Goal: Task Accomplishment & Management: Manage account settings

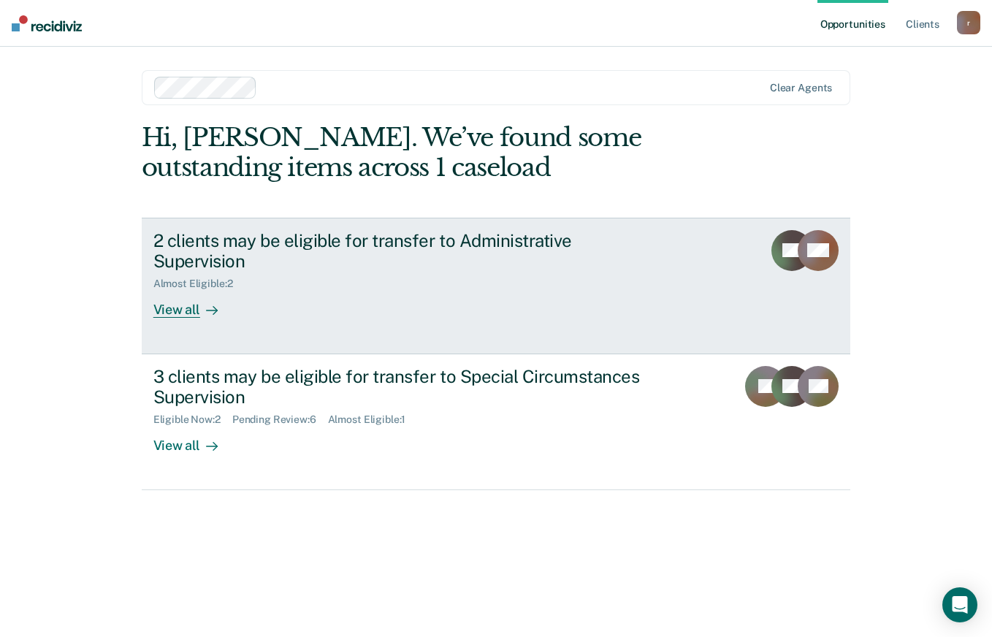
click at [180, 297] on link "2 clients may be eligible for transfer to Administrative Supervision Almost Eli…" at bounding box center [496, 286] width 709 height 137
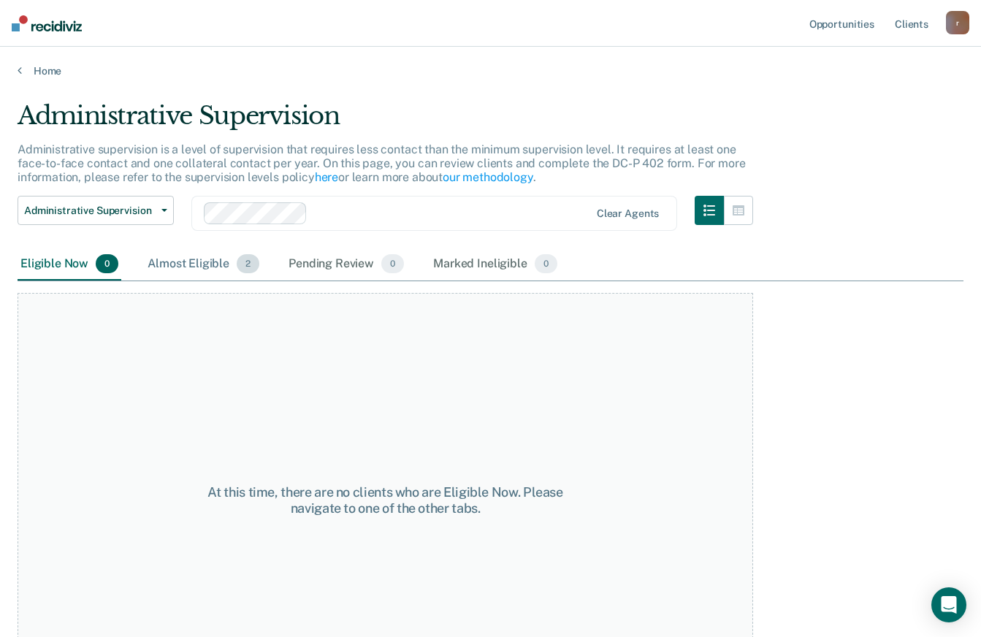
click at [196, 268] on div "Almost Eligible 2" at bounding box center [204, 264] width 118 height 32
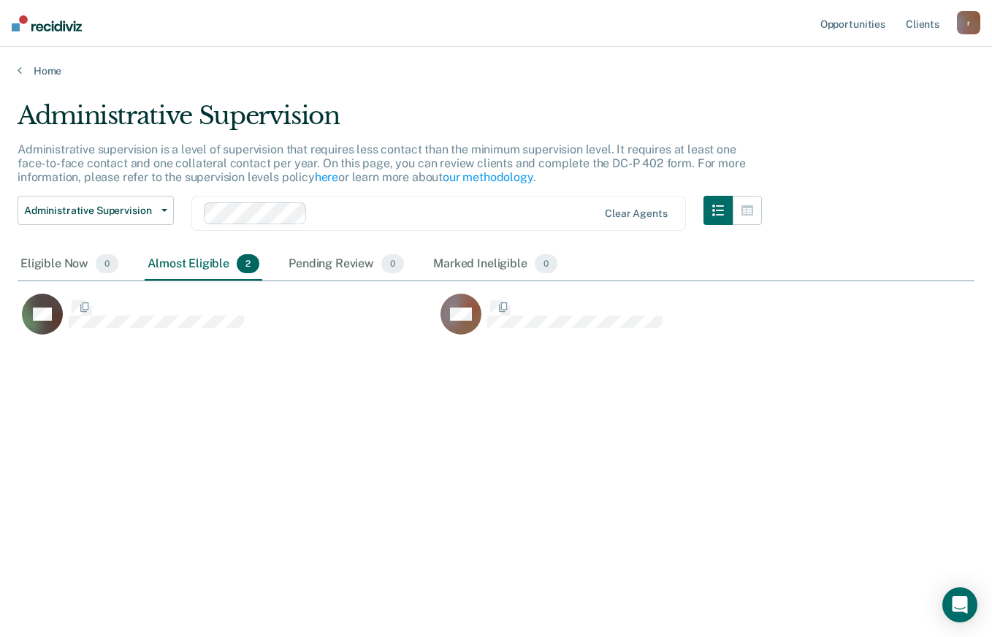
scroll to position [416, 946]
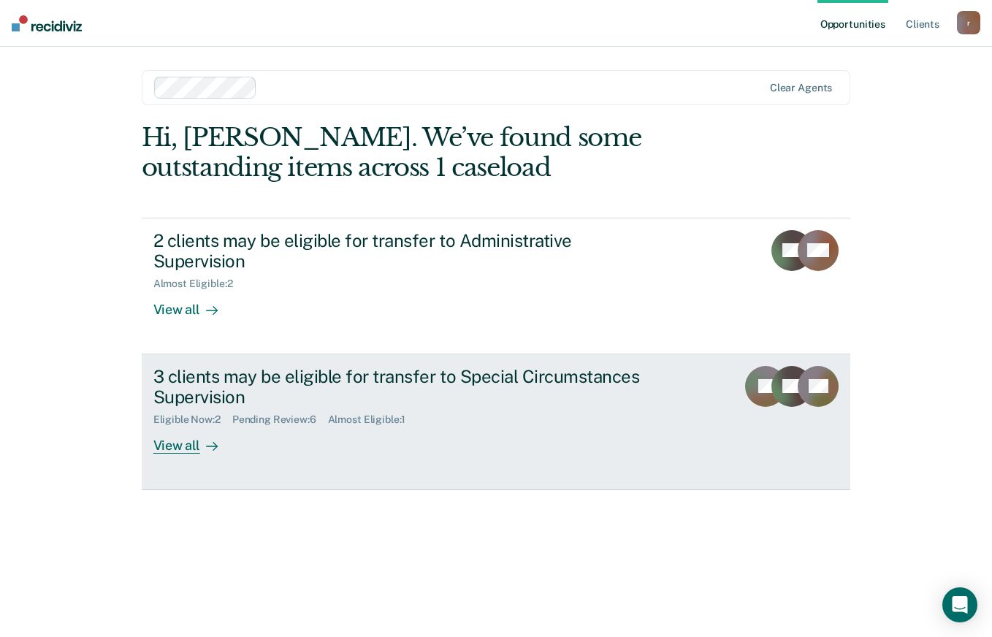
click at [171, 430] on div "View all" at bounding box center [194, 440] width 82 height 28
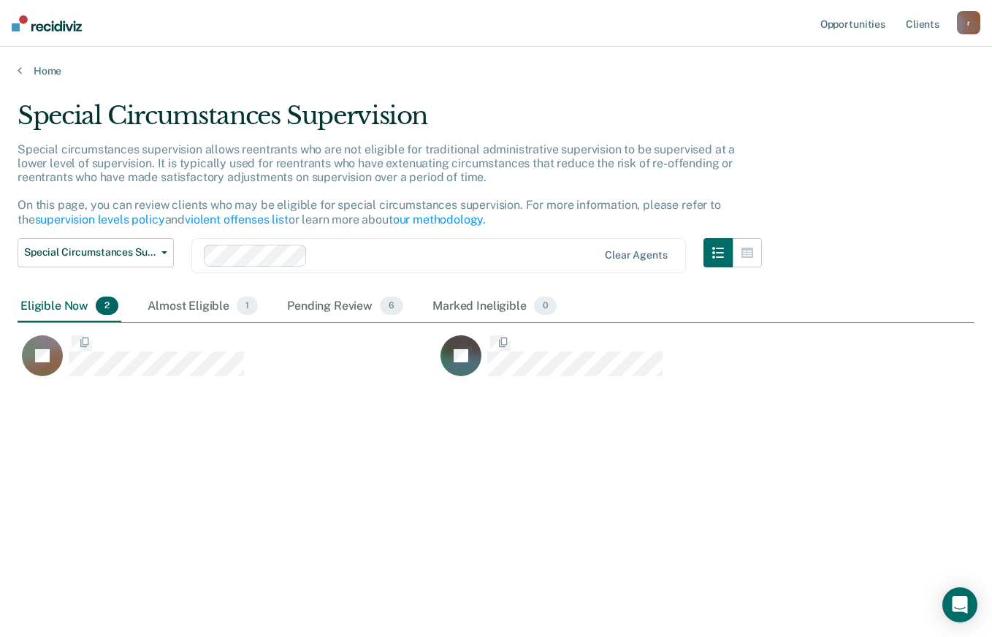
scroll to position [416, 946]
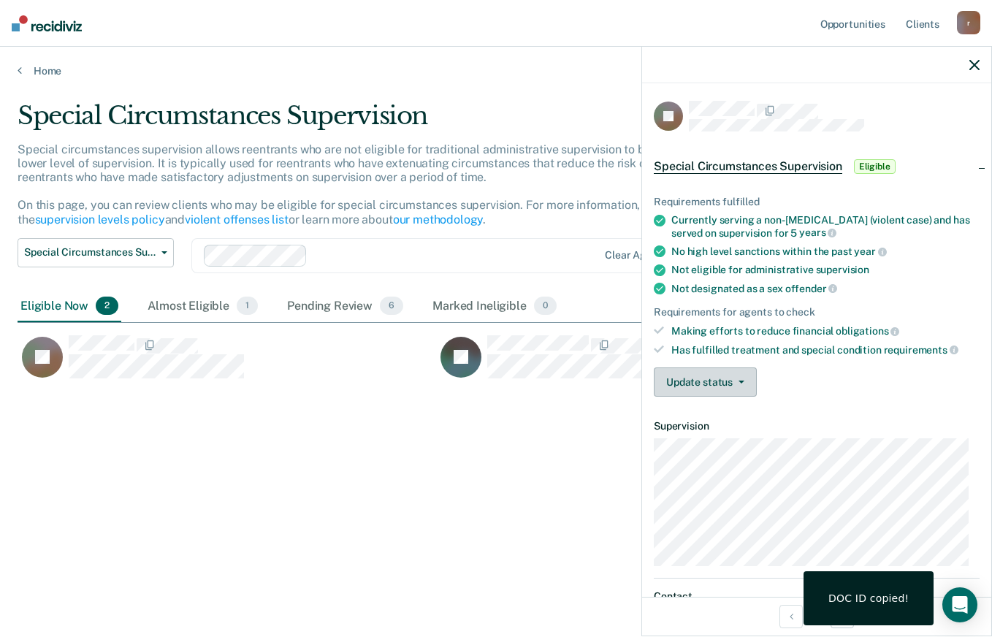
click at [726, 389] on button "Update status" at bounding box center [705, 381] width 103 height 29
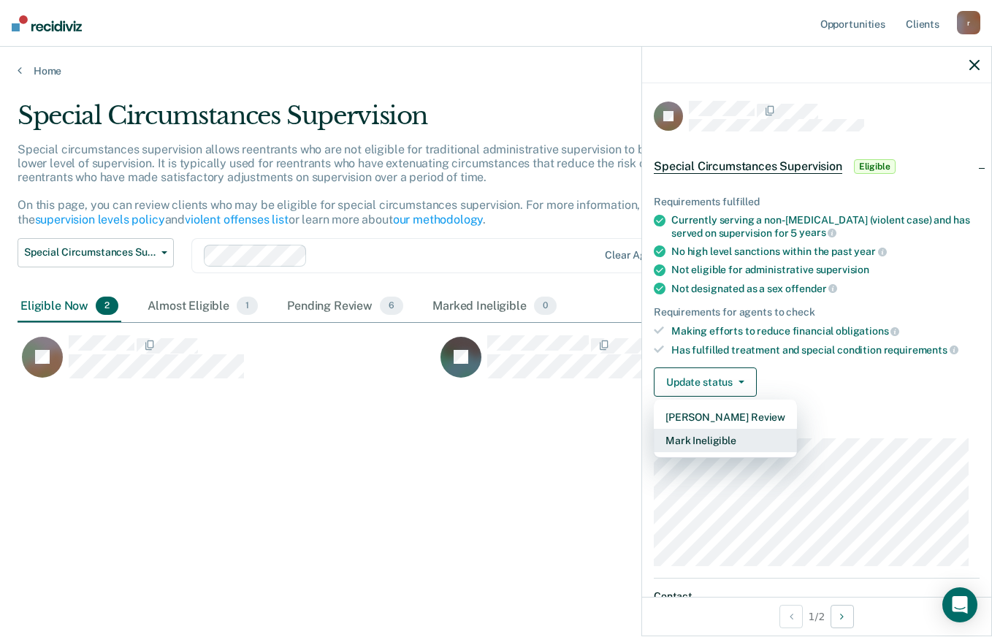
click at [734, 438] on button "Mark Ineligible" at bounding box center [725, 440] width 143 height 23
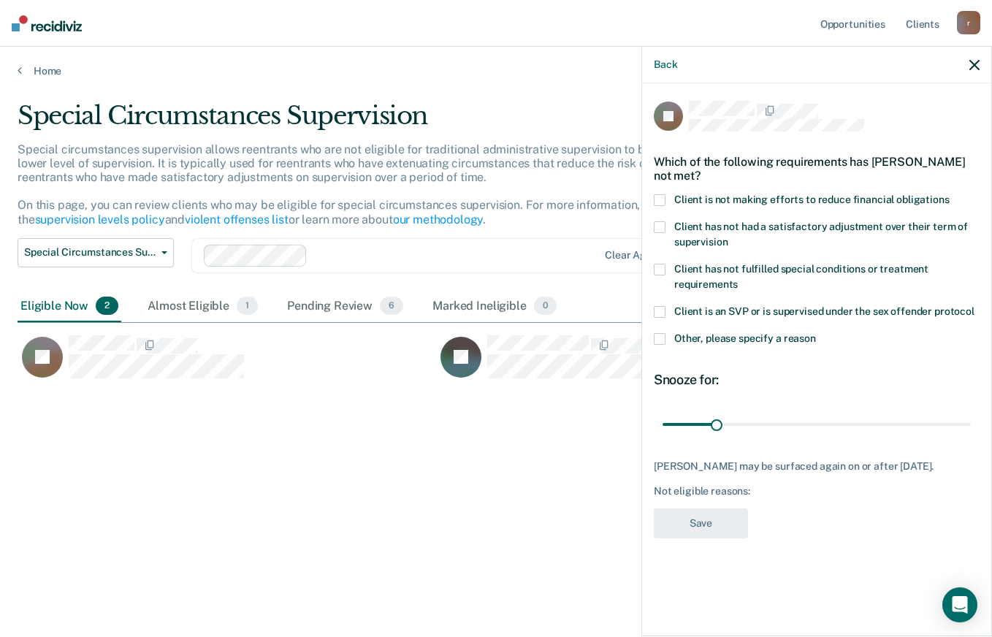
click at [660, 197] on span at bounding box center [660, 200] width 12 height 12
click at [950, 194] on input "Client is not making efforts to reduce financial obligations" at bounding box center [950, 194] width 0 height 0
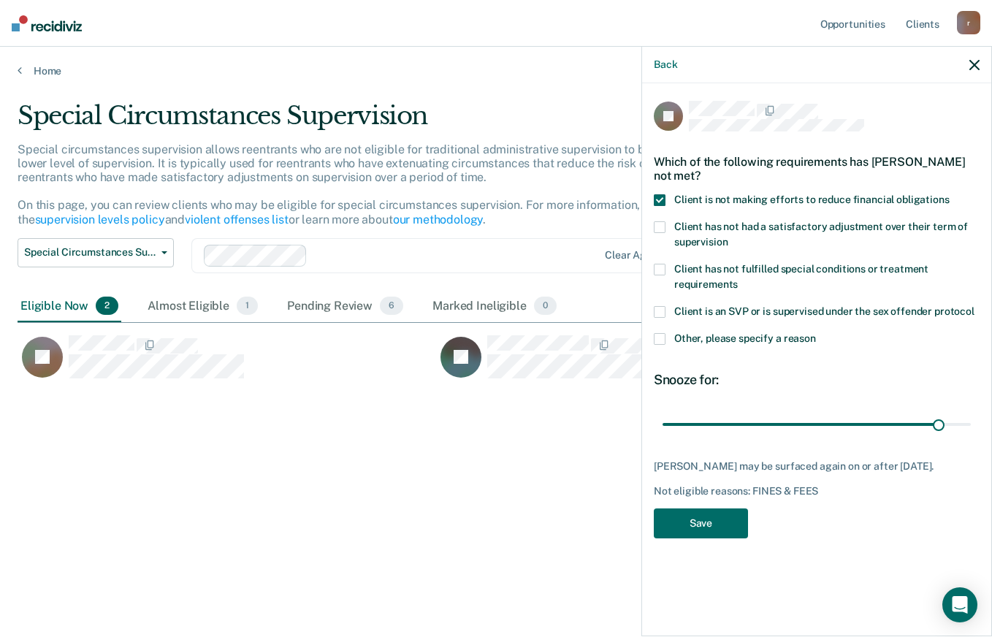
type input "180"
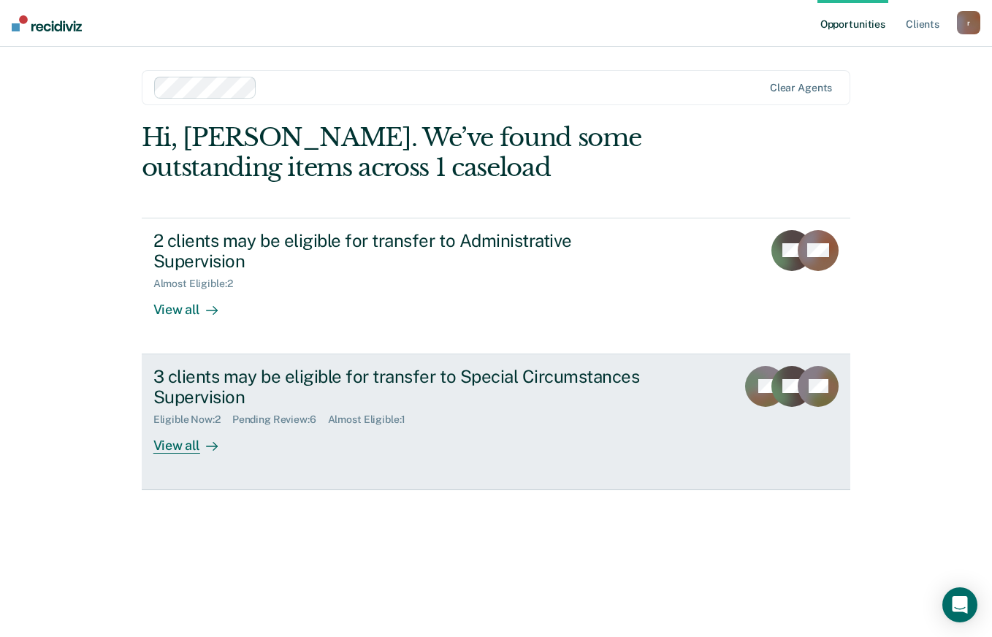
click at [183, 429] on div "View all" at bounding box center [194, 440] width 82 height 28
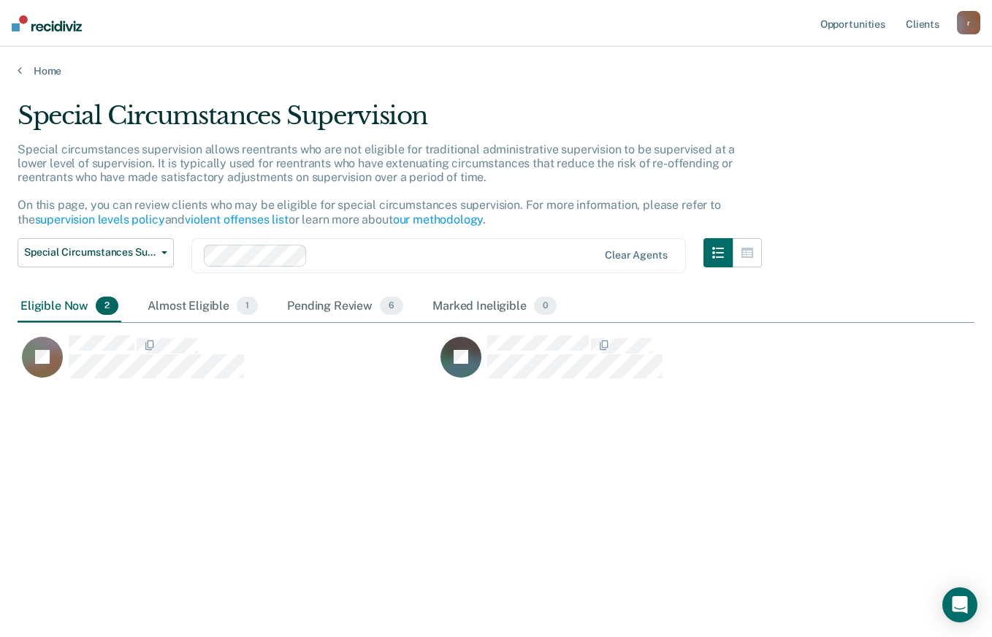
scroll to position [416, 946]
click at [52, 312] on div "Eligible Now 2" at bounding box center [70, 307] width 104 height 32
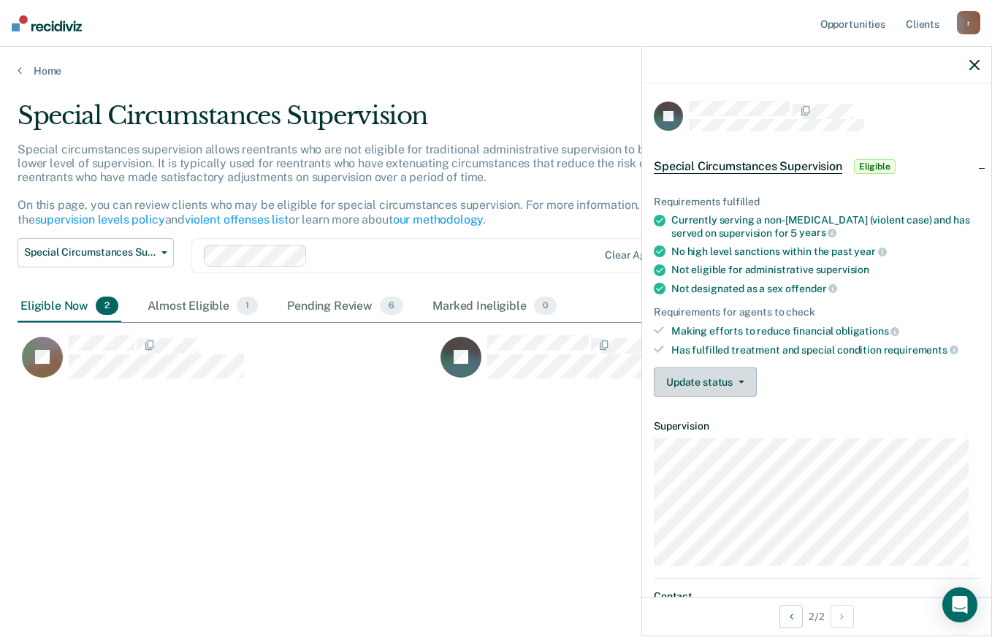
click at [723, 380] on button "Update status" at bounding box center [705, 381] width 103 height 29
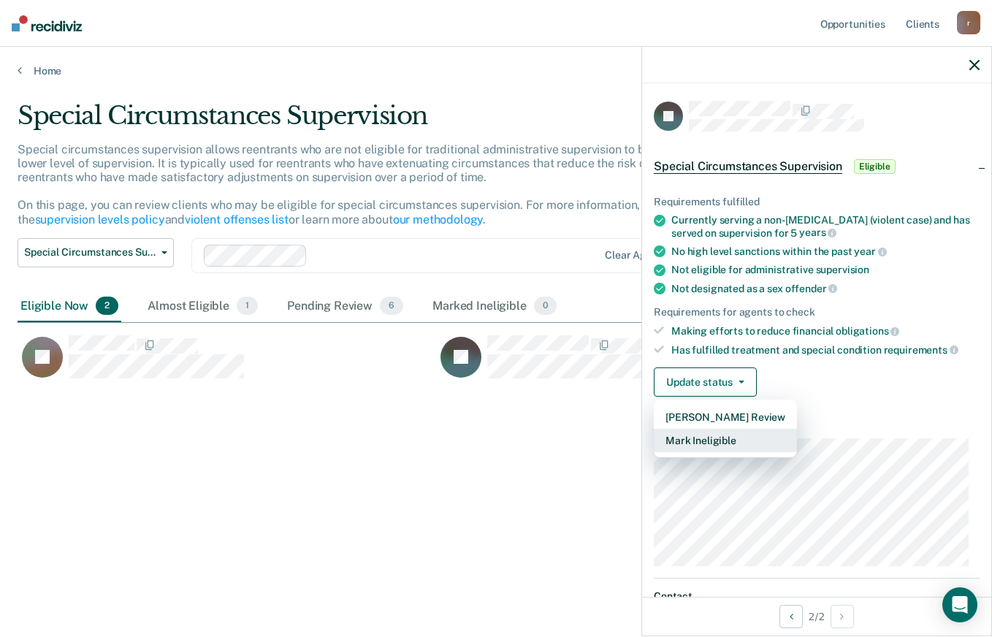
click at [725, 435] on button "Mark Ineligible" at bounding box center [725, 440] width 143 height 23
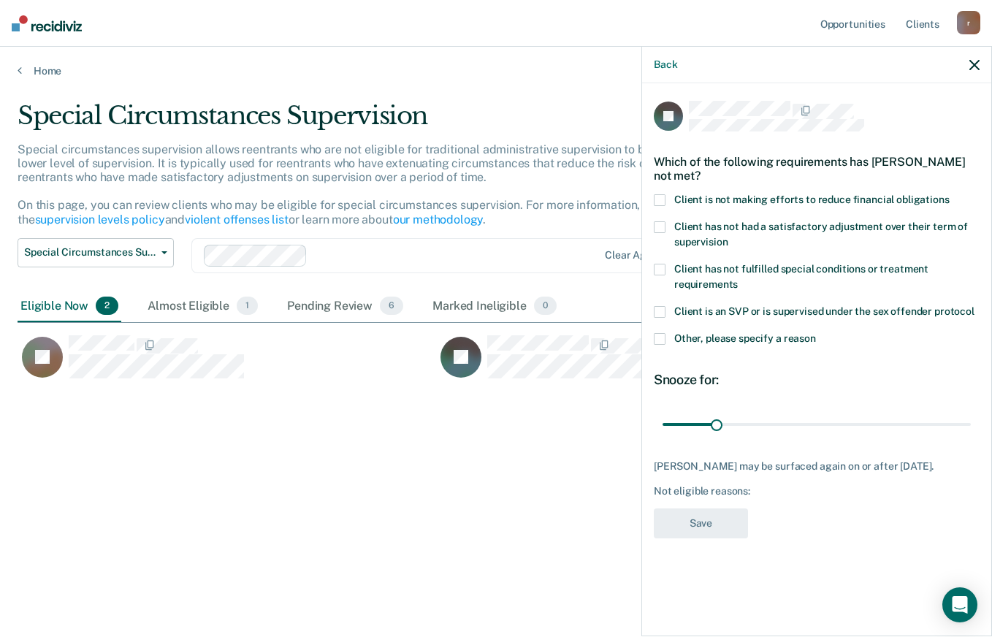
click at [688, 196] on span "Client is not making efforts to reduce financial obligations" at bounding box center [811, 200] width 275 height 12
click at [950, 194] on input "Client is not making efforts to reduce financial obligations" at bounding box center [950, 194] width 0 height 0
type input "111"
click at [715, 536] on button "Save" at bounding box center [701, 523] width 94 height 30
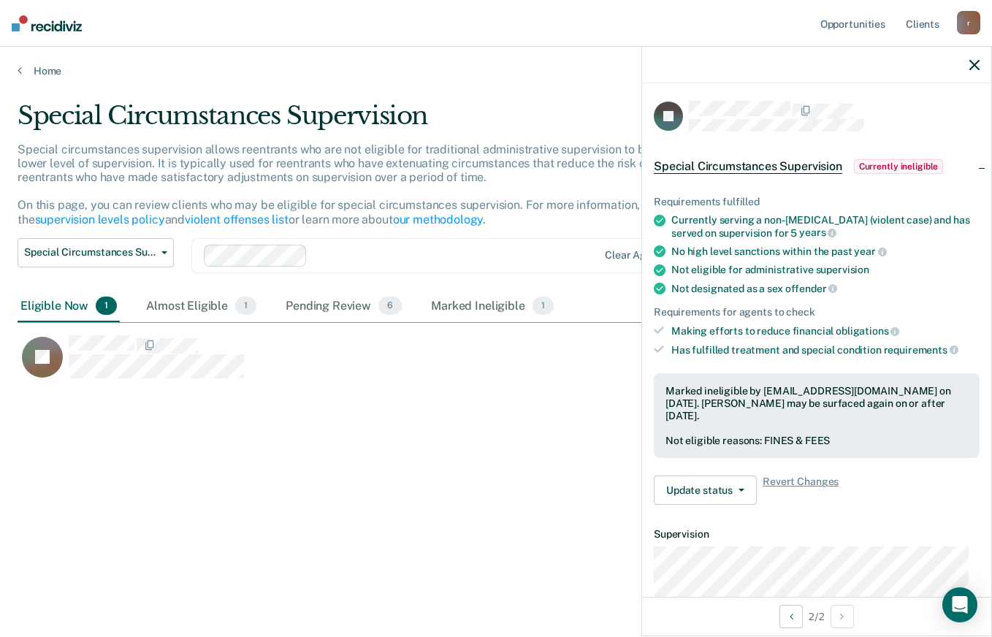
click at [66, 310] on div "Eligible Now 1" at bounding box center [69, 307] width 102 height 32
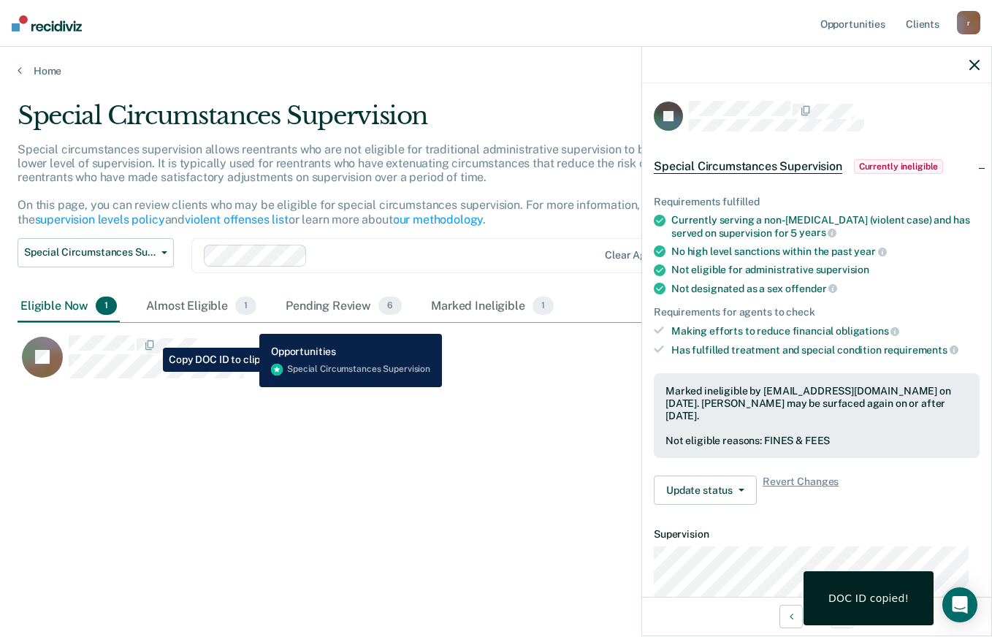
click at [973, 61] on icon "button" at bounding box center [974, 65] width 10 height 10
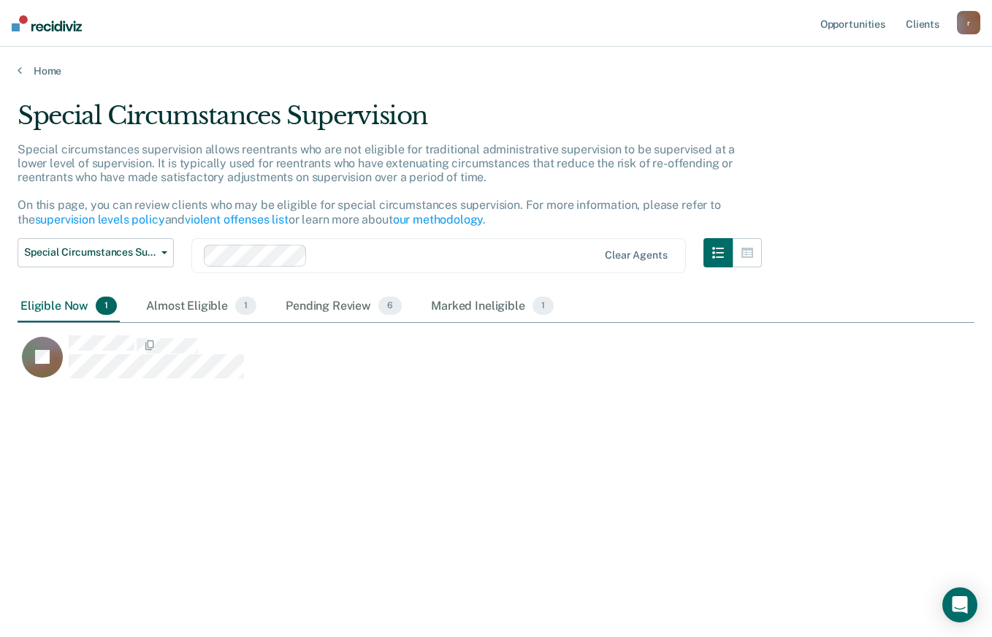
click at [66, 313] on div "Eligible Now 1" at bounding box center [69, 307] width 102 height 32
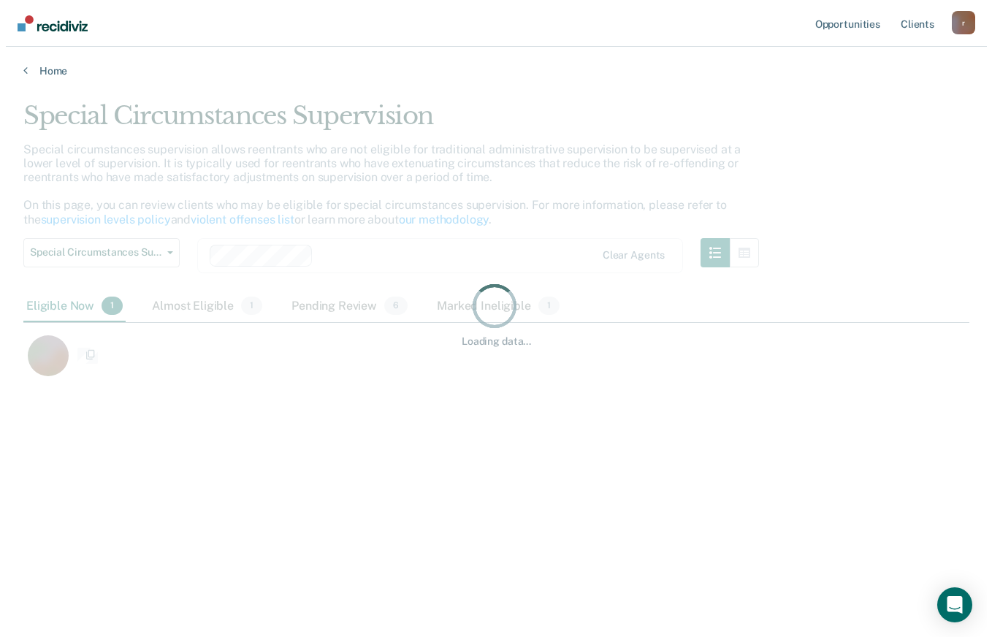
scroll to position [12, 12]
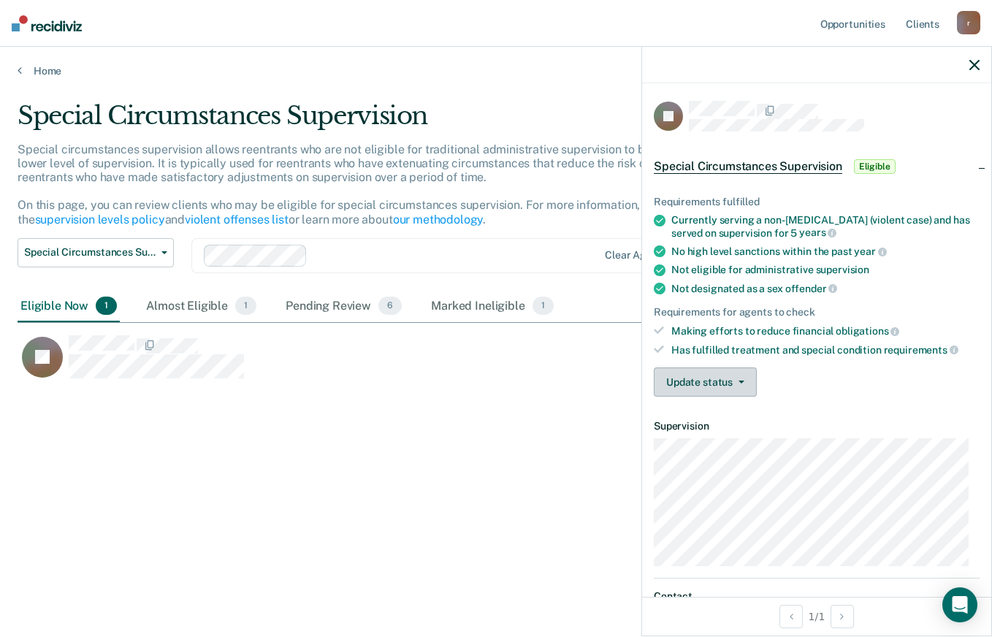
click at [720, 376] on button "Update status" at bounding box center [705, 381] width 103 height 29
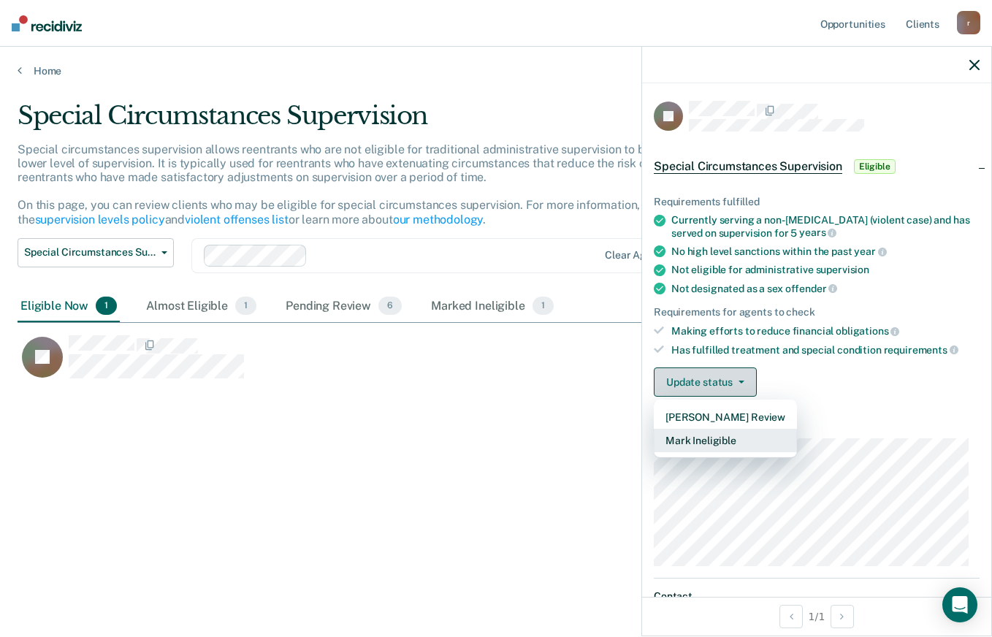
click at [723, 438] on button "Mark Ineligible" at bounding box center [725, 440] width 143 height 23
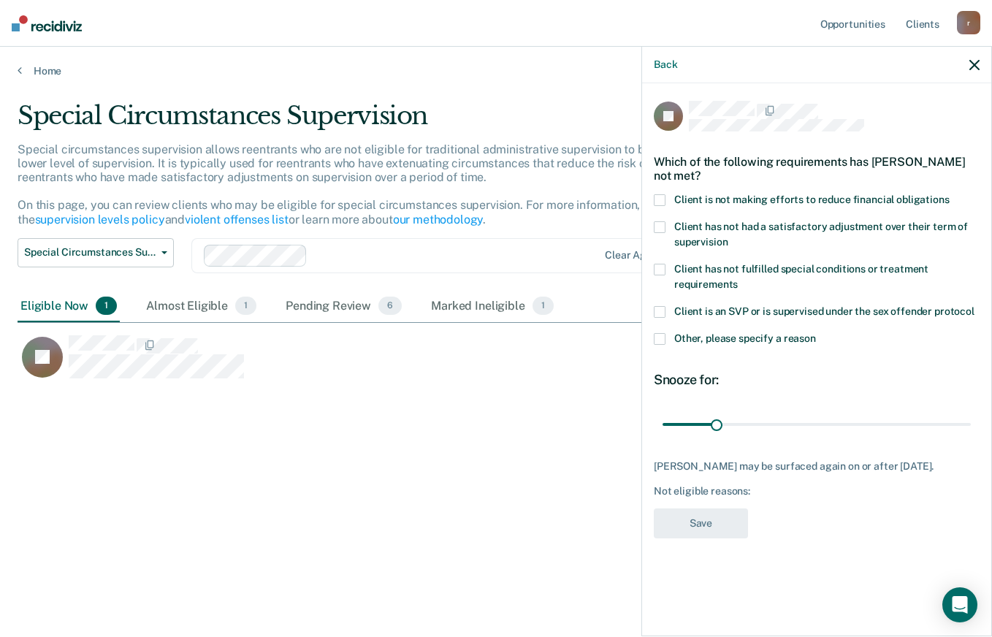
click at [649, 193] on div "JR Which of the following requirements has [PERSON_NAME] not met? Client is not…" at bounding box center [816, 358] width 349 height 550
click at [652, 198] on div "JR Which of the following requirements has [PERSON_NAME] not met? Client is not…" at bounding box center [816, 358] width 349 height 550
click at [661, 199] on span at bounding box center [660, 200] width 12 height 12
click at [950, 194] on input "Client is not making efforts to reduce financial obligations" at bounding box center [950, 194] width 0 height 0
type input "176"
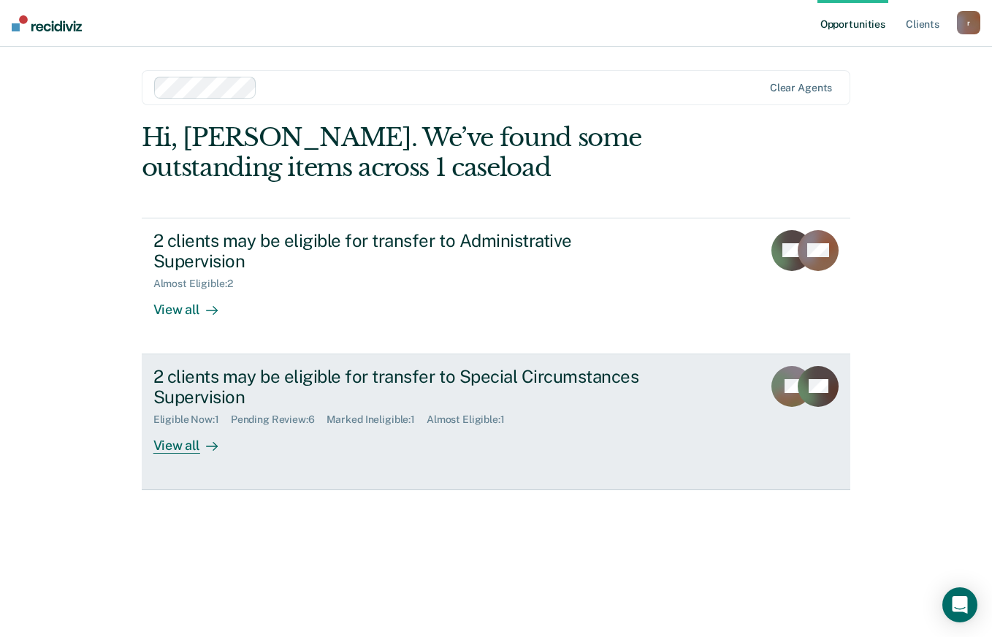
click at [185, 429] on div "View all" at bounding box center [194, 440] width 82 height 28
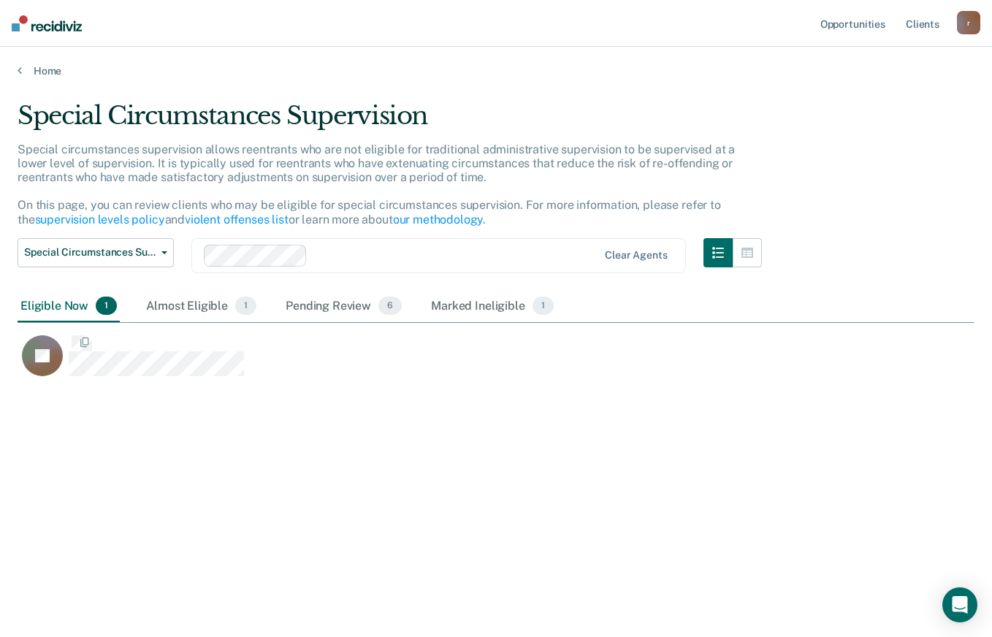
scroll to position [416, 946]
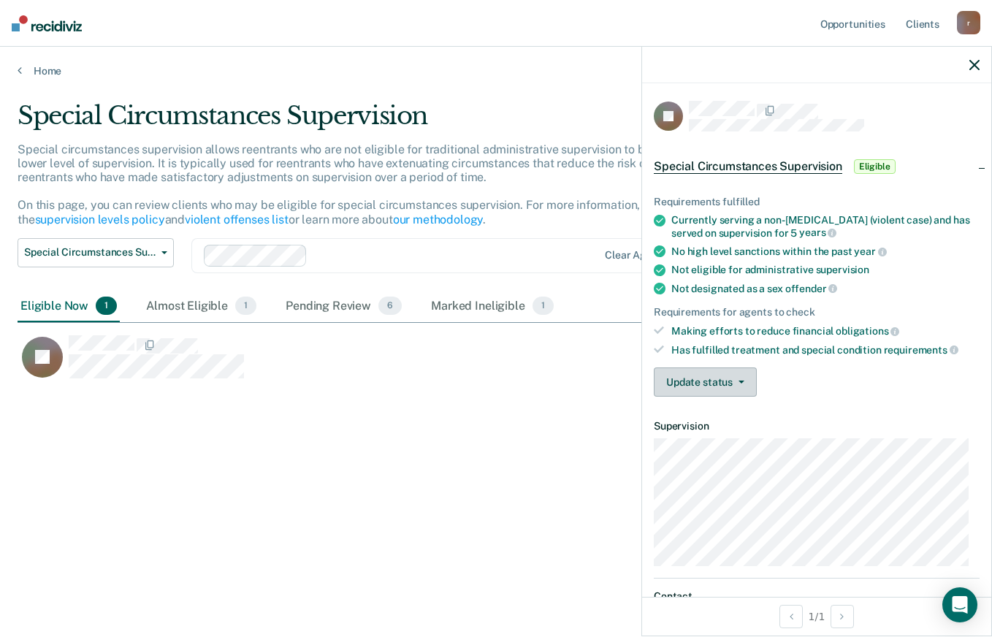
click at [721, 376] on button "Update status" at bounding box center [705, 381] width 103 height 29
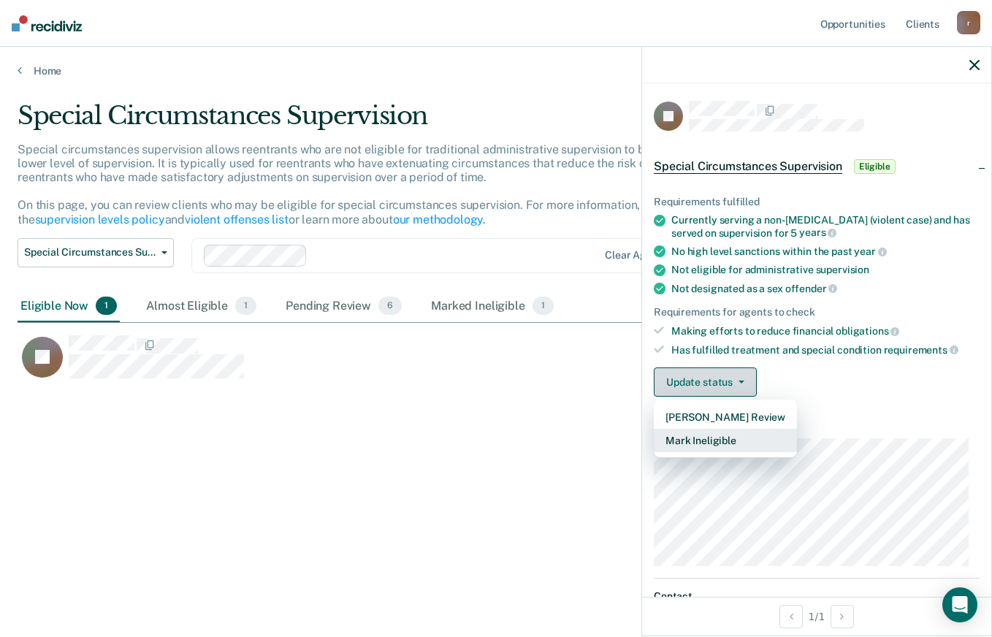
click at [728, 441] on button "Mark Ineligible" at bounding box center [725, 440] width 143 height 23
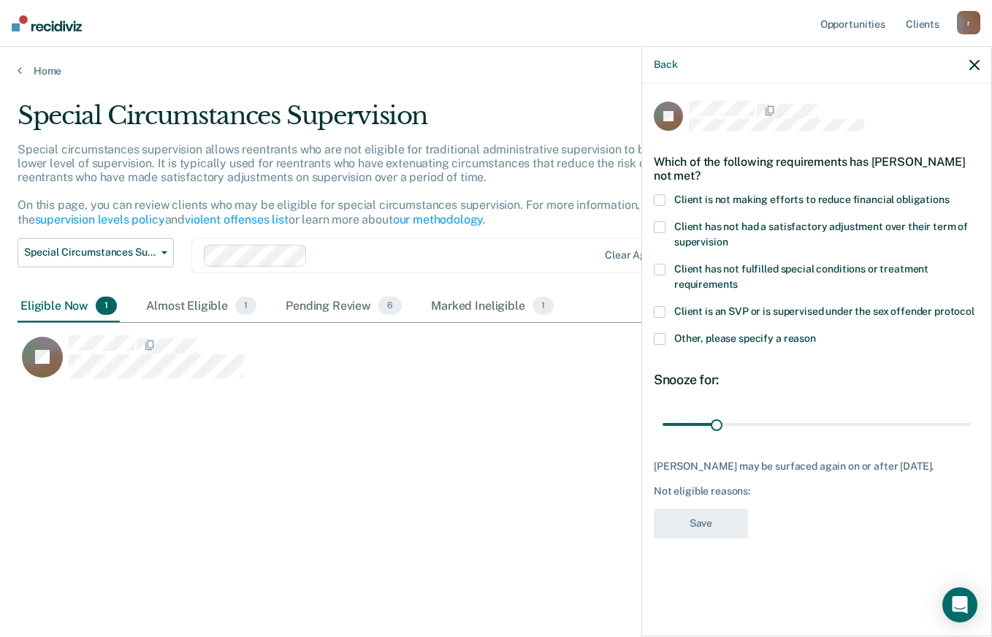
click at [657, 194] on span at bounding box center [660, 200] width 12 height 12
click at [950, 194] on input "Client is not making efforts to reduce financial obligations" at bounding box center [950, 194] width 0 height 0
type input "47"
click at [679, 526] on button "Save" at bounding box center [701, 523] width 94 height 30
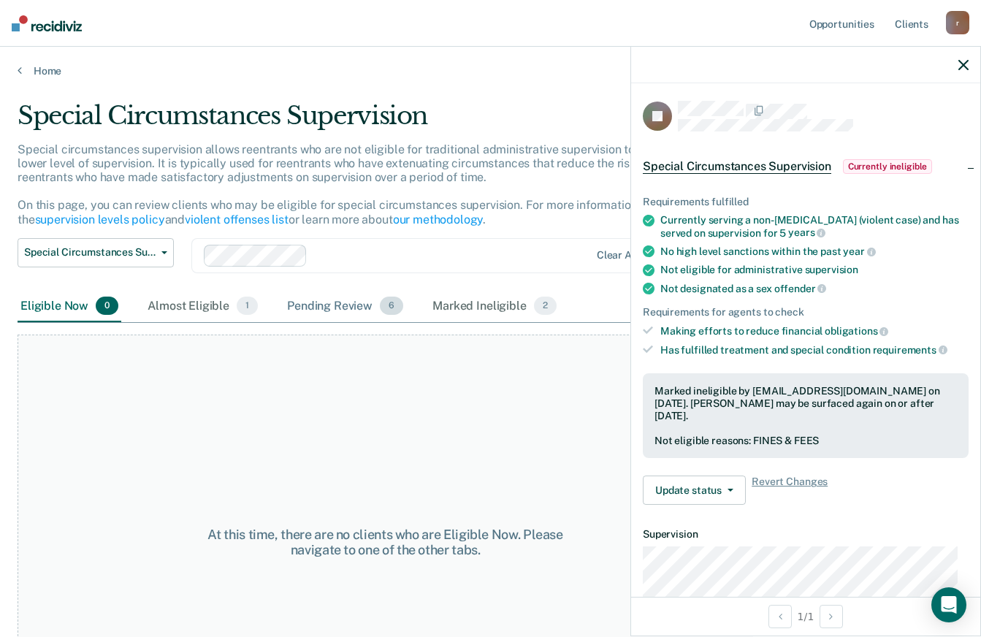
click at [321, 306] on div "Pending Review 6" at bounding box center [345, 307] width 122 height 32
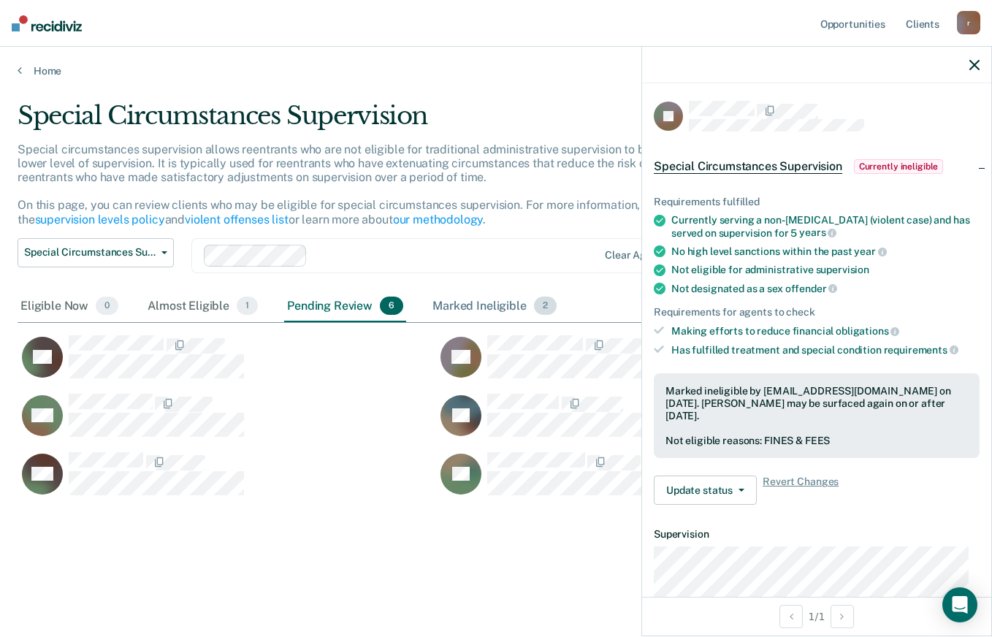
click at [475, 317] on div "Marked Ineligible 2" at bounding box center [495, 307] width 130 height 32
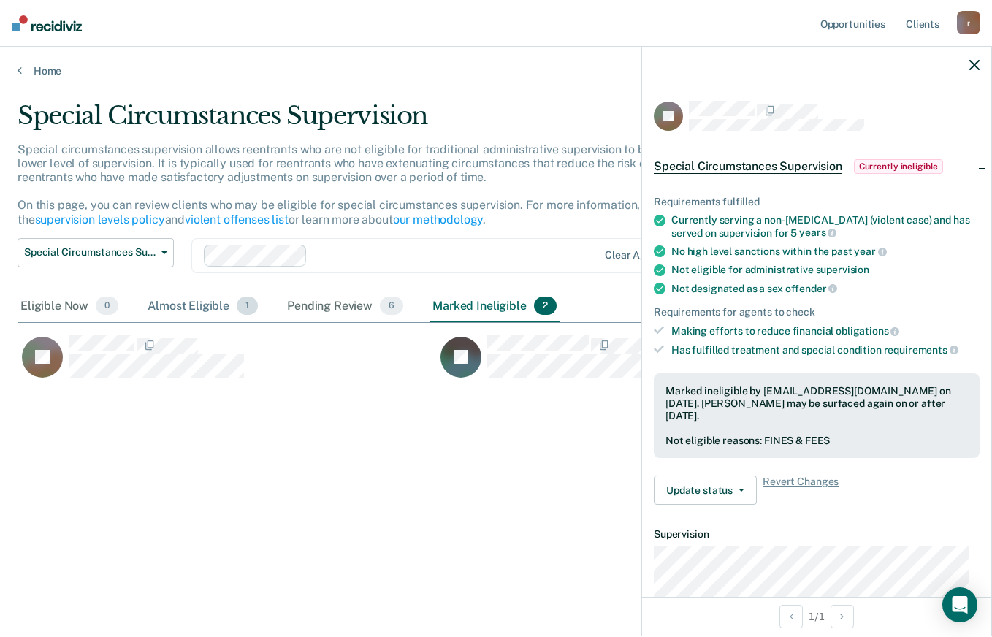
click at [183, 307] on div "Almost Eligible 1" at bounding box center [203, 307] width 116 height 32
